Goal: Task Accomplishment & Management: Use online tool/utility

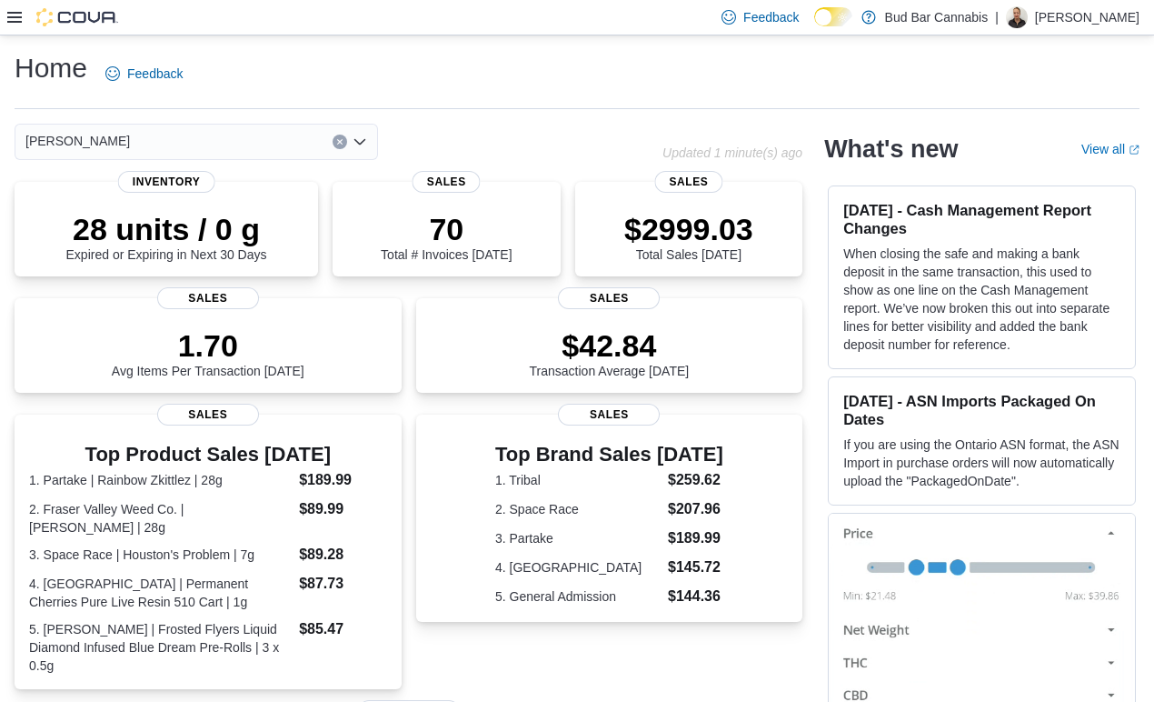
click at [22, 16] on div at bounding box center [62, 17] width 111 height 18
click at [12, 16] on icon at bounding box center [14, 17] width 15 height 11
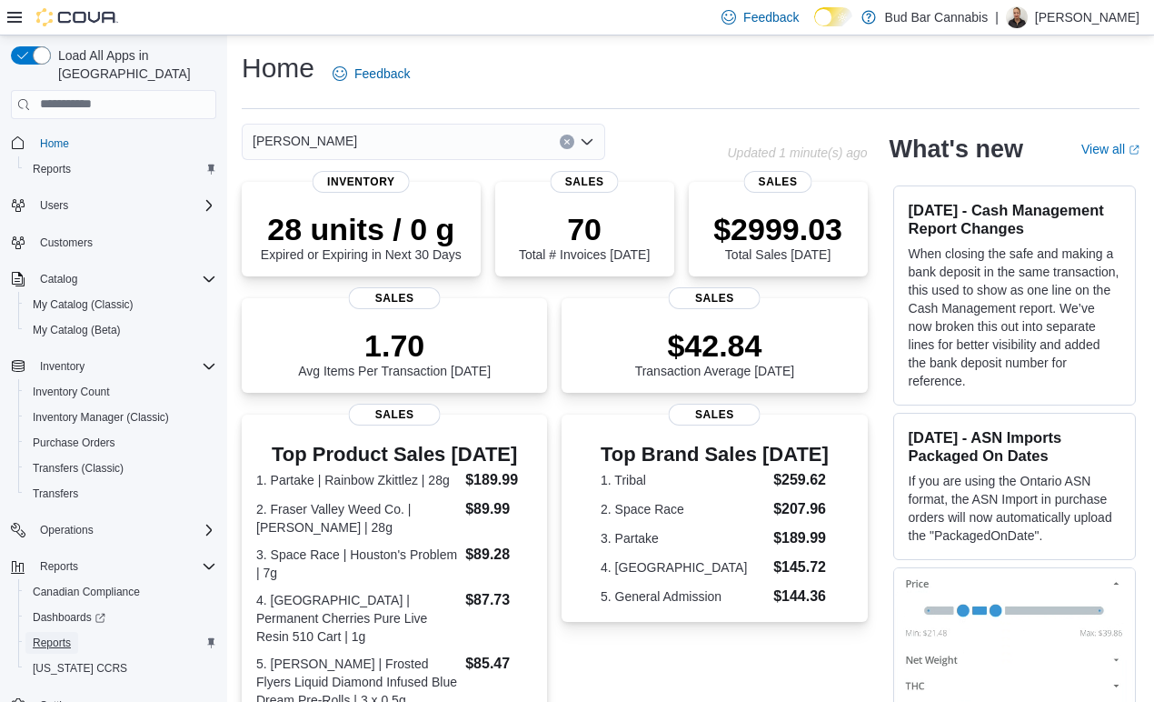
click at [48, 635] on span "Reports" at bounding box center [52, 642] width 38 height 15
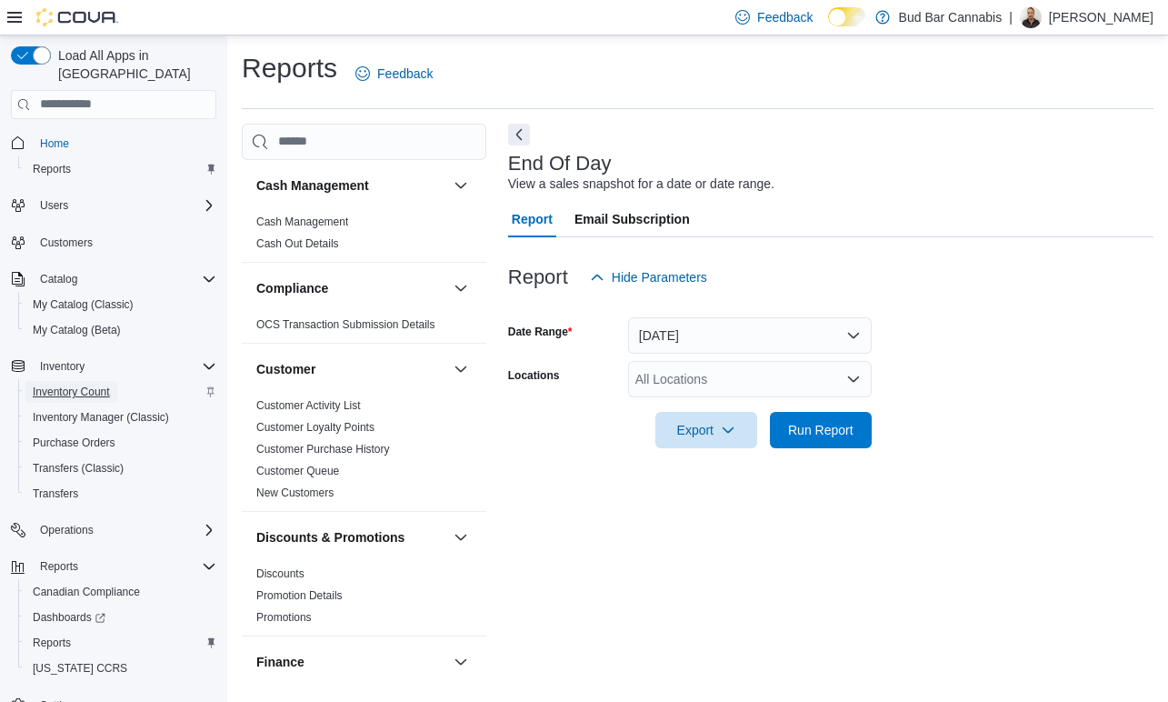
click at [76, 384] on span "Inventory Count" at bounding box center [71, 391] width 77 height 15
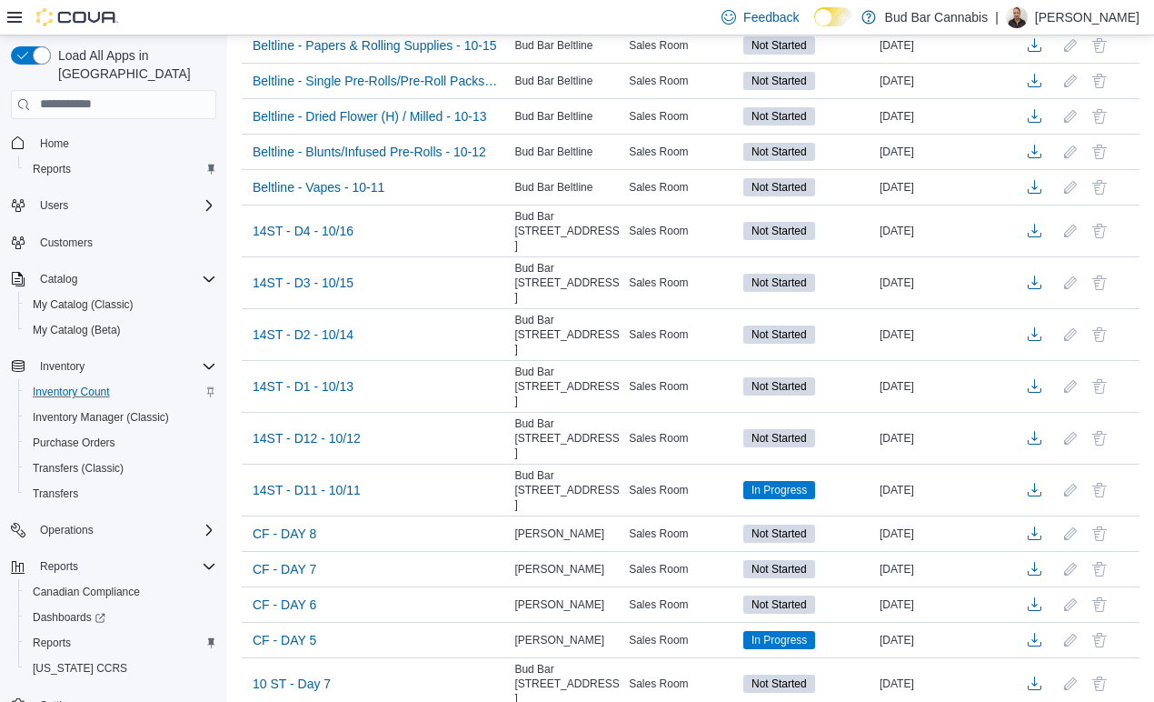
scroll to position [418, 0]
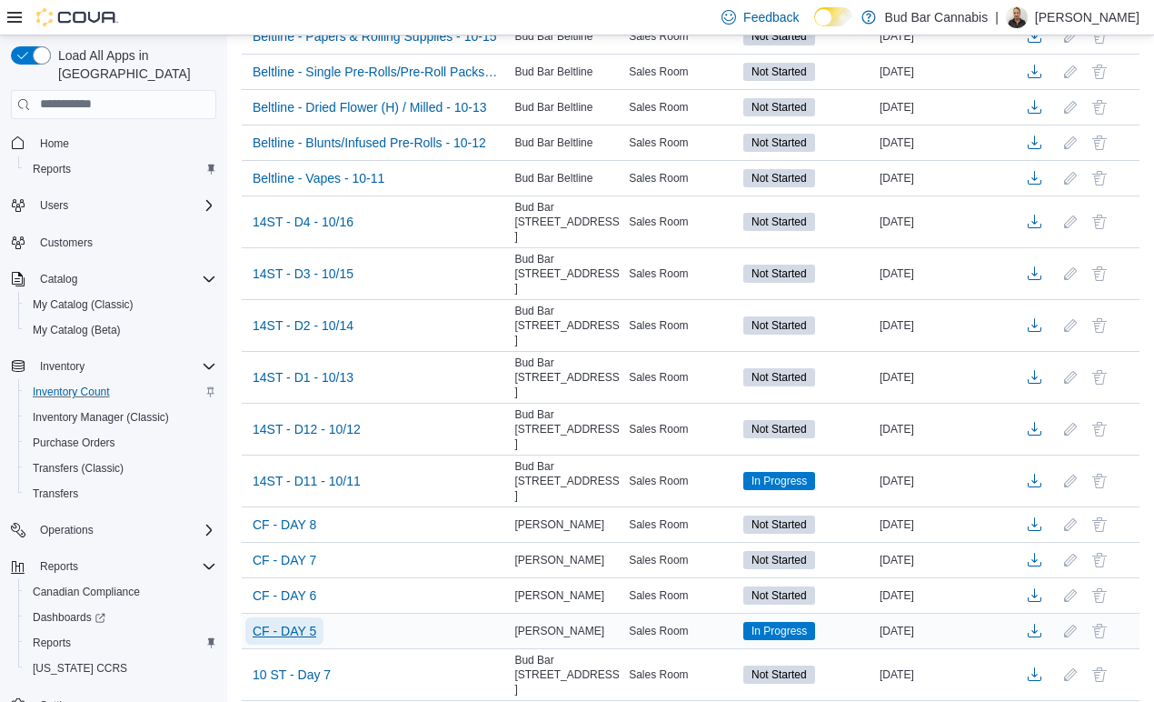
click at [304, 622] on span "CF - DAY 5" at bounding box center [285, 631] width 64 height 18
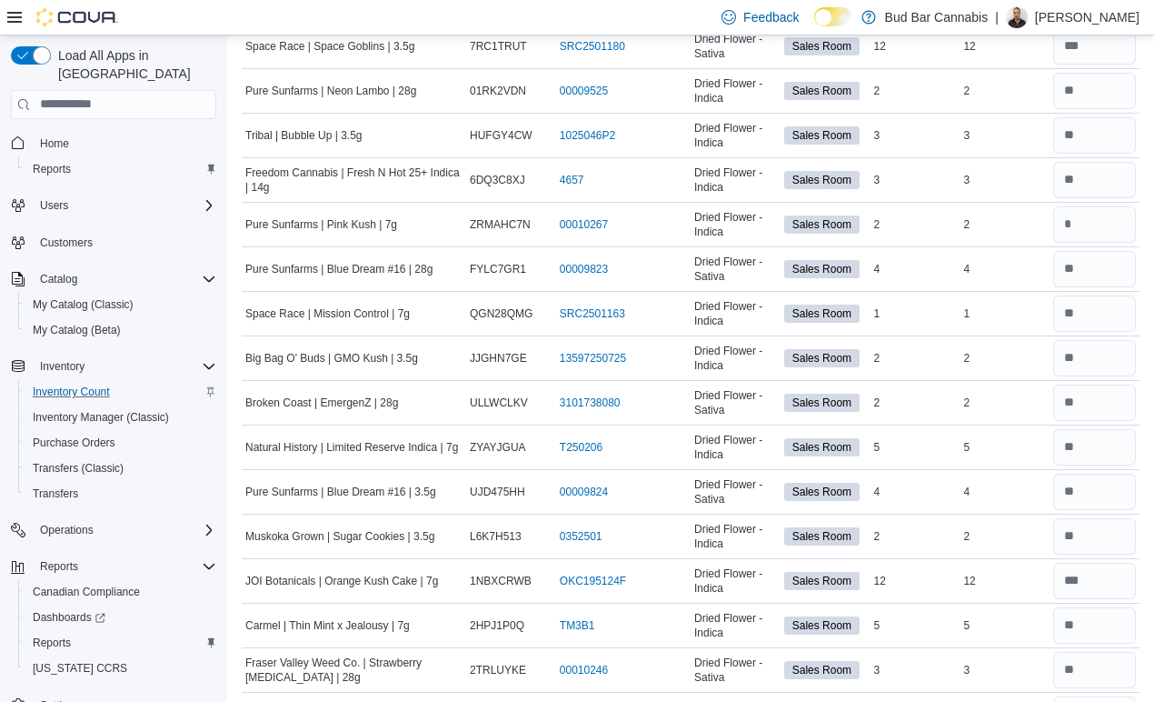
scroll to position [2181, 0]
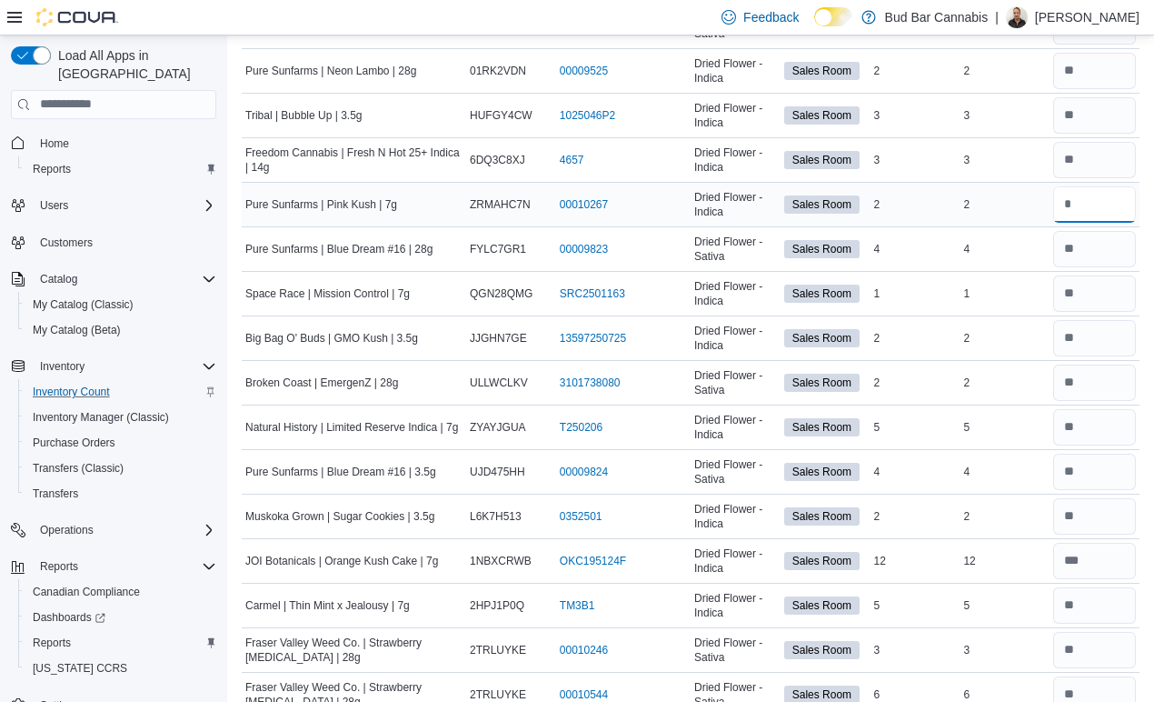
click at [1091, 195] on input "number" at bounding box center [1094, 204] width 83 height 36
click at [1117, 244] on input "number" at bounding box center [1094, 249] width 83 height 36
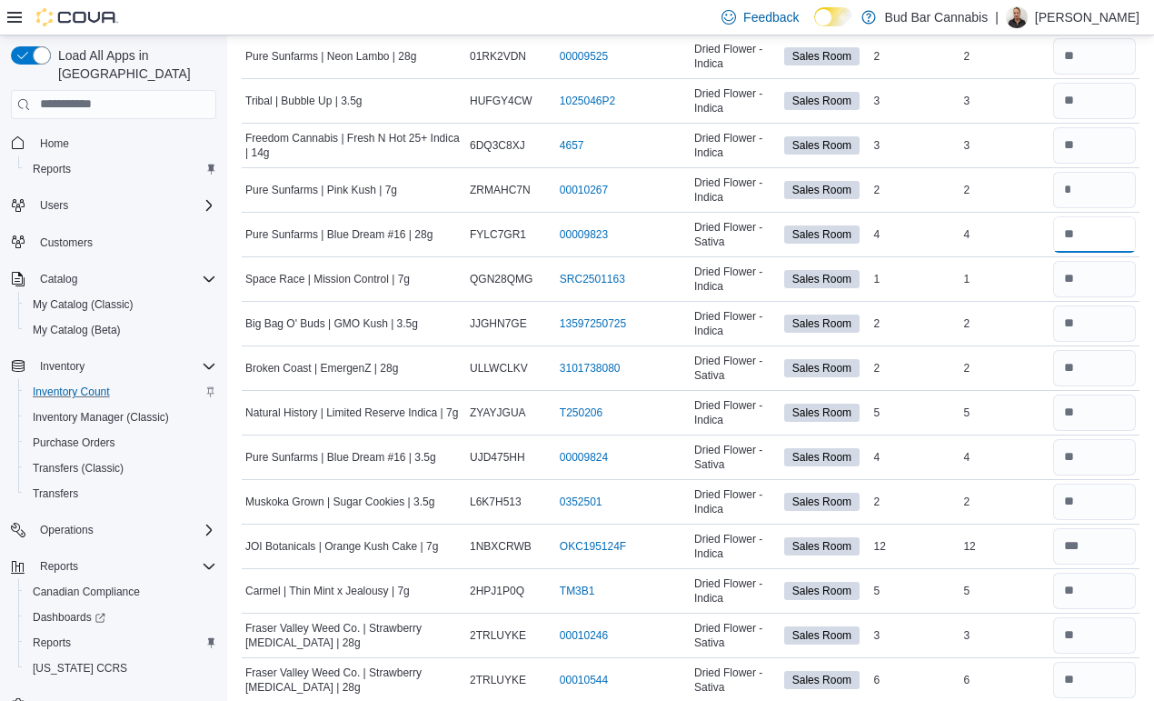
scroll to position [1832, 0]
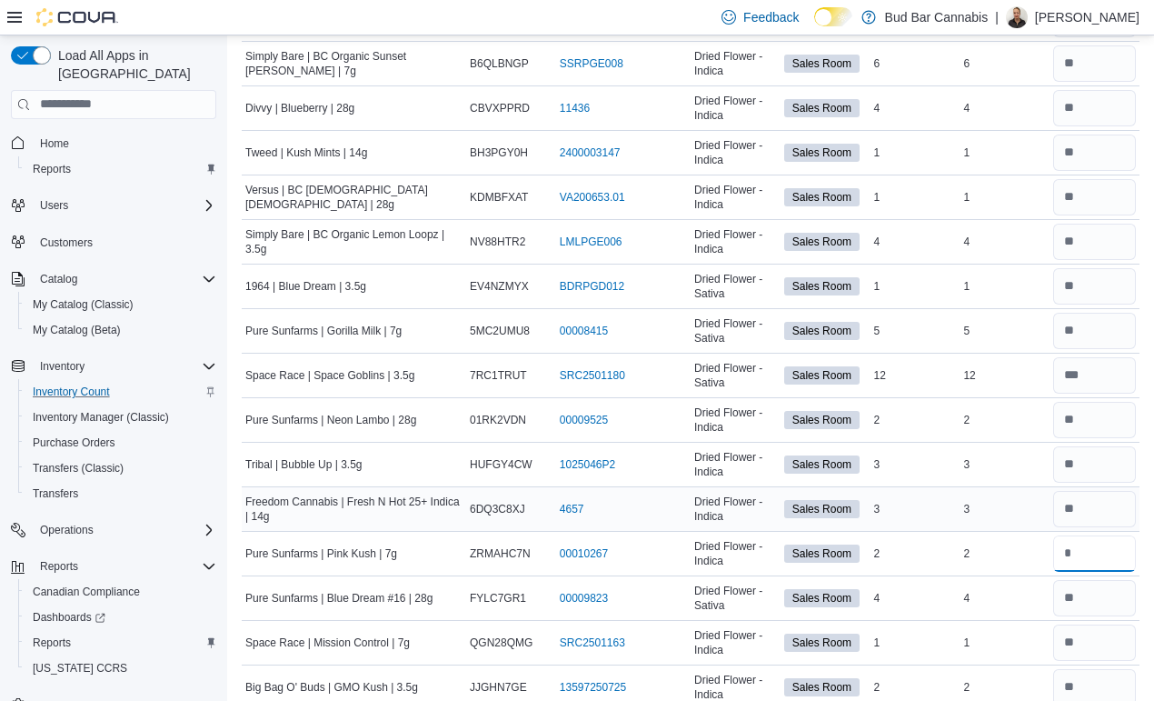
drag, startPoint x: 1100, startPoint y: 550, endPoint x: 663, endPoint y: 494, distance: 440.6
click at [728, 511] on tbody "OMY! | GMO X | 28g Catalog SKU RFFDTFKL Package Number AA1F1215 (opens in a new…" at bounding box center [691, 129] width 898 height 3473
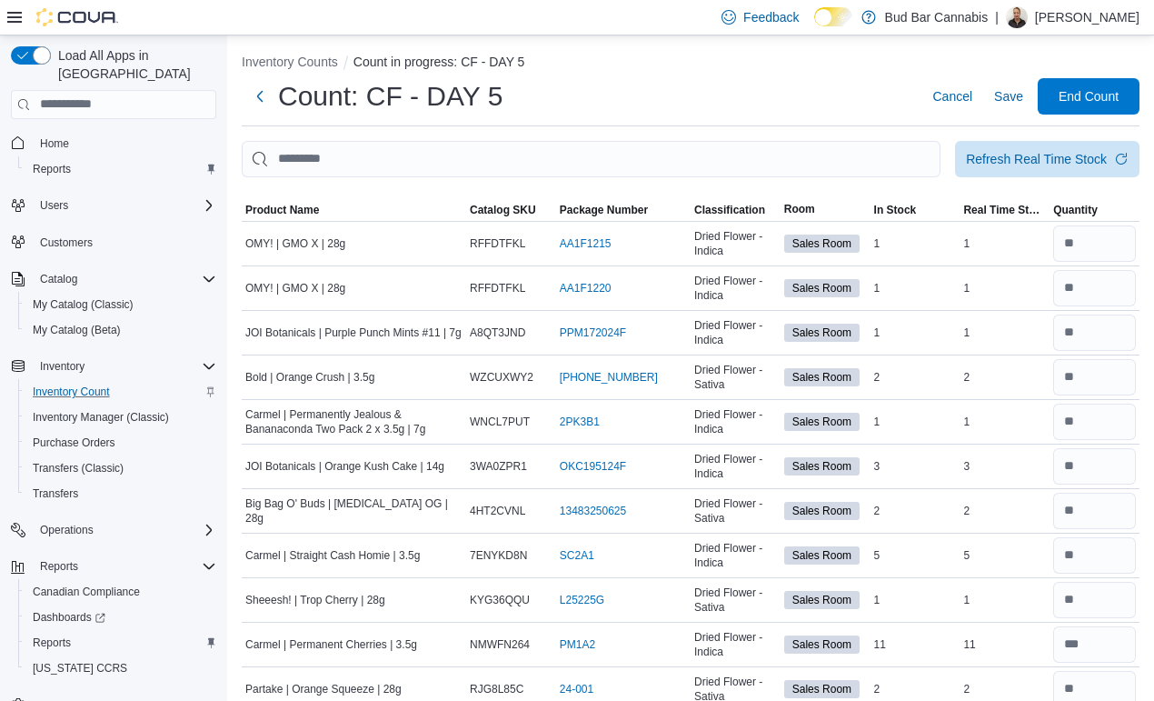
scroll to position [0, 0]
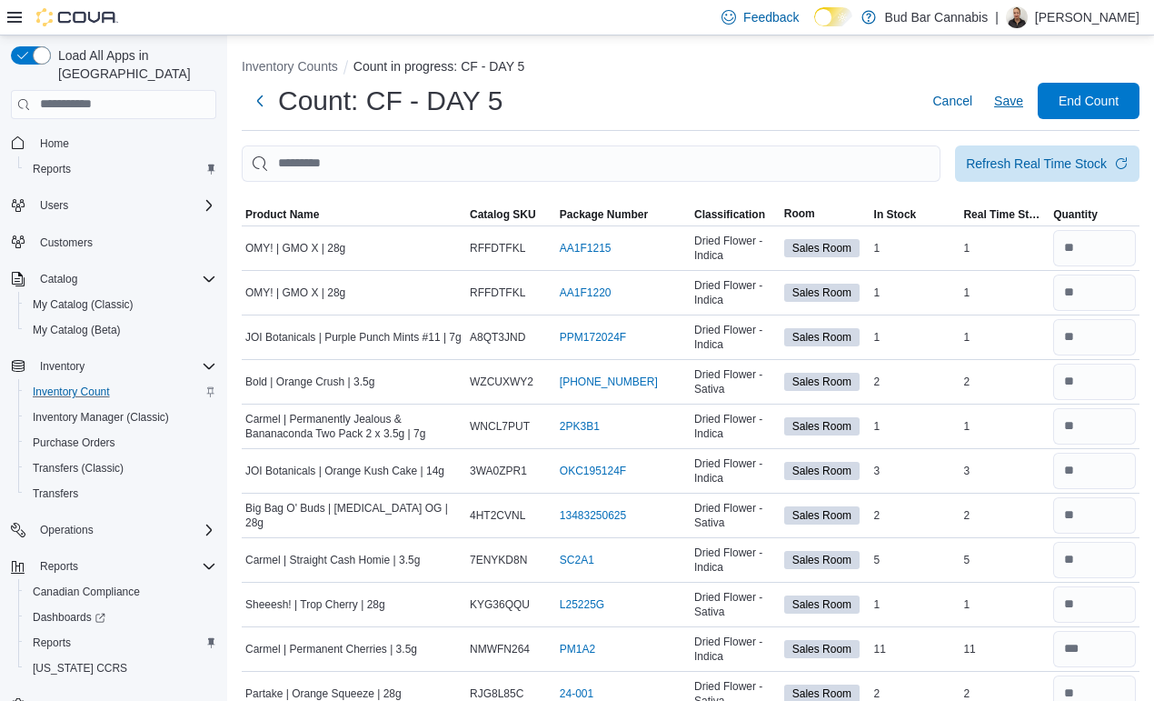
type input "*"
click at [1021, 103] on span "Save" at bounding box center [1008, 101] width 29 height 18
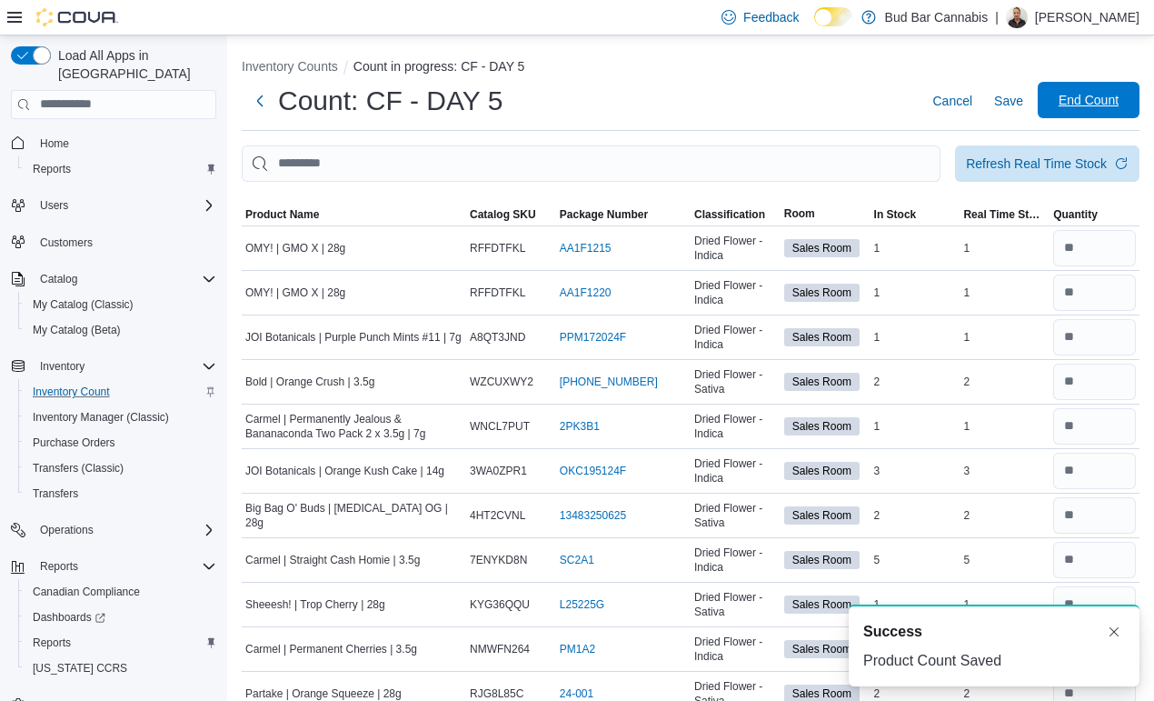
click at [1071, 103] on span "End Count" at bounding box center [1089, 100] width 80 height 36
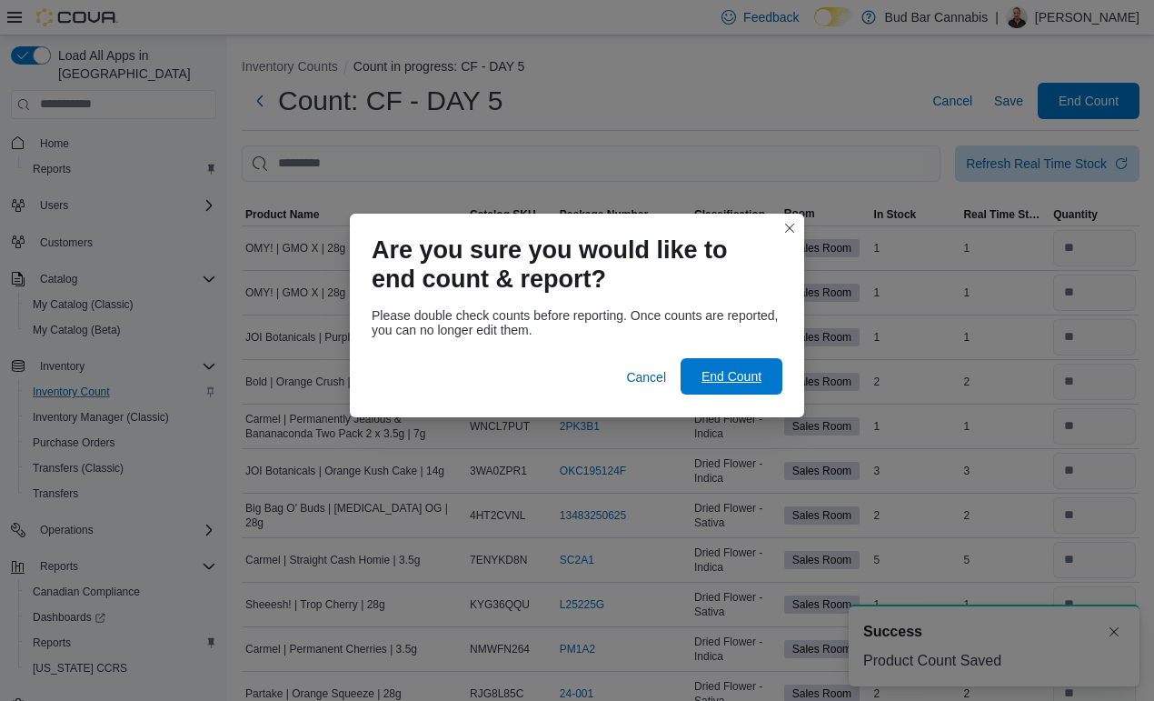
click at [722, 391] on span "End Count" at bounding box center [732, 376] width 80 height 36
